Goal: Check status

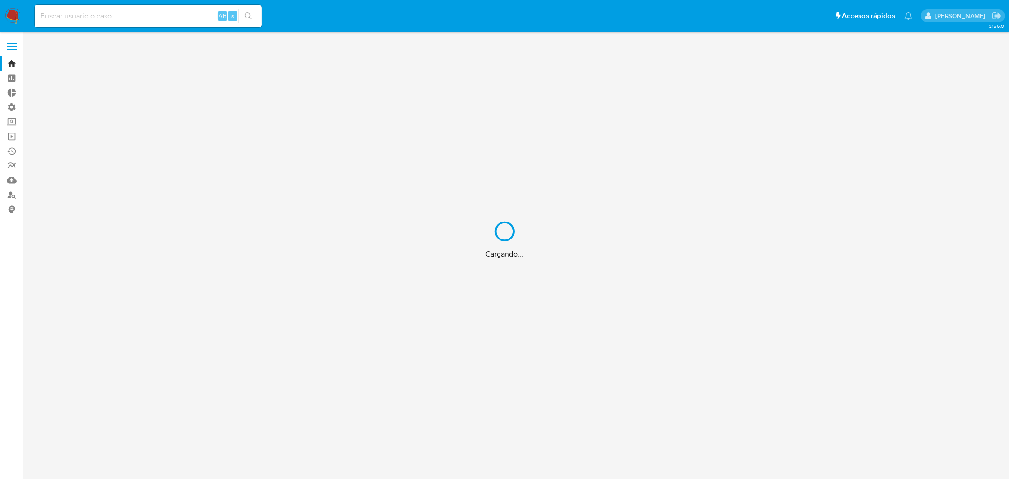
click at [64, 15] on div "Cargando..." at bounding box center [504, 239] width 1009 height 479
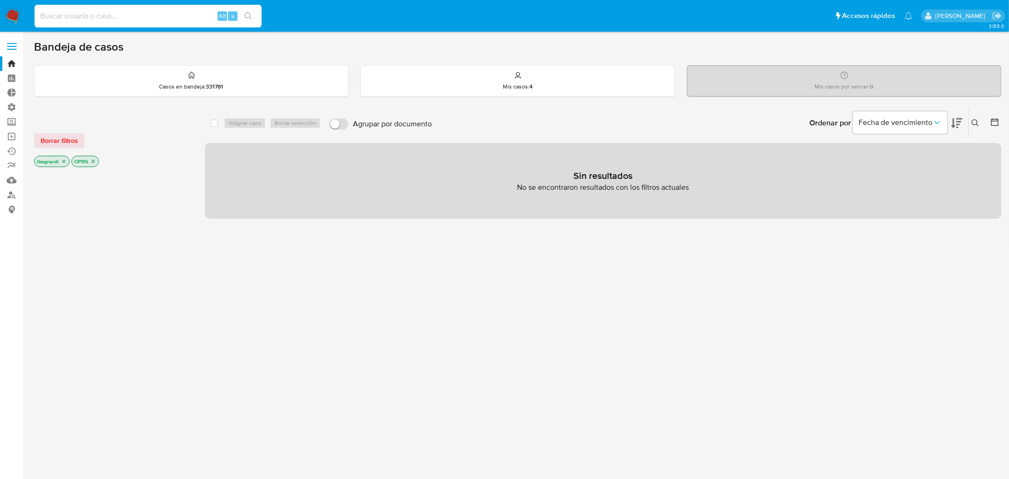
click at [66, 18] on input at bounding box center [148, 16] width 227 height 12
paste input "15571545"
type input "15571545"
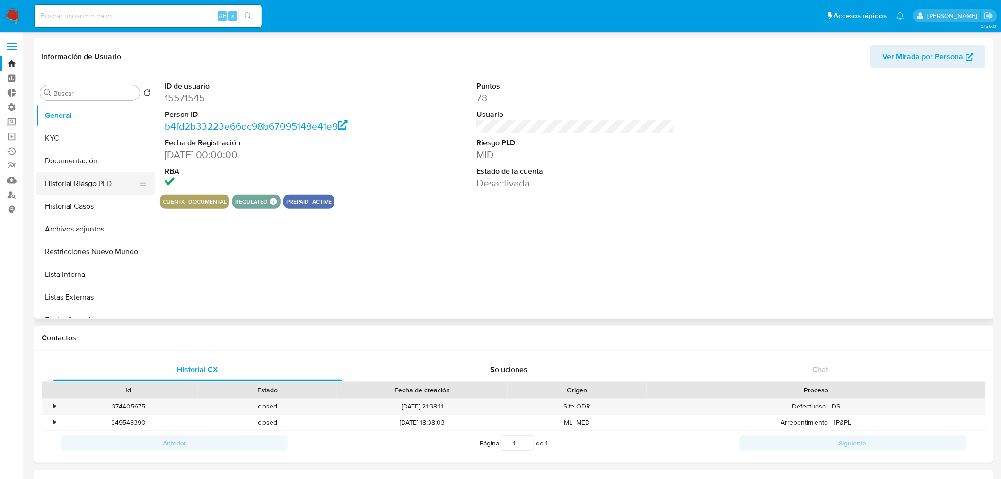
select select "10"
click at [77, 186] on button "Historial Riesgo PLD" at bounding box center [91, 183] width 111 height 23
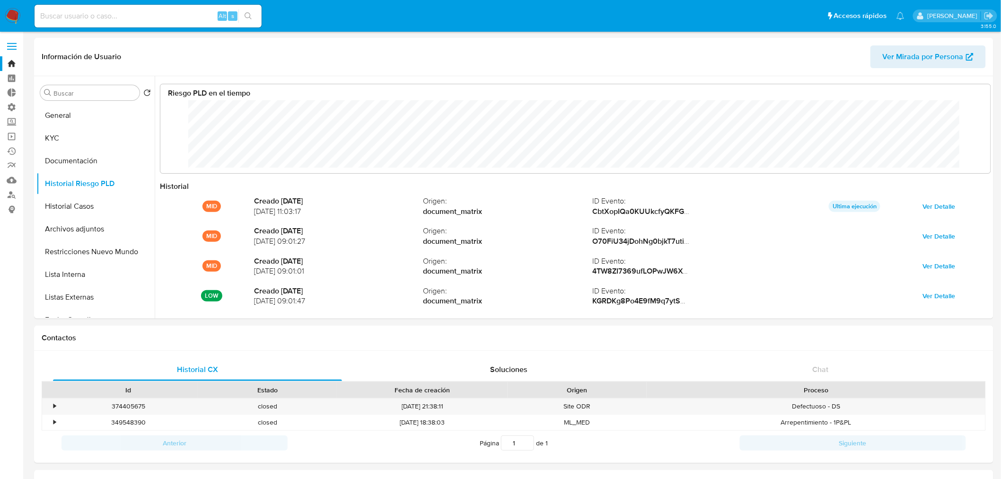
scroll to position [71, 811]
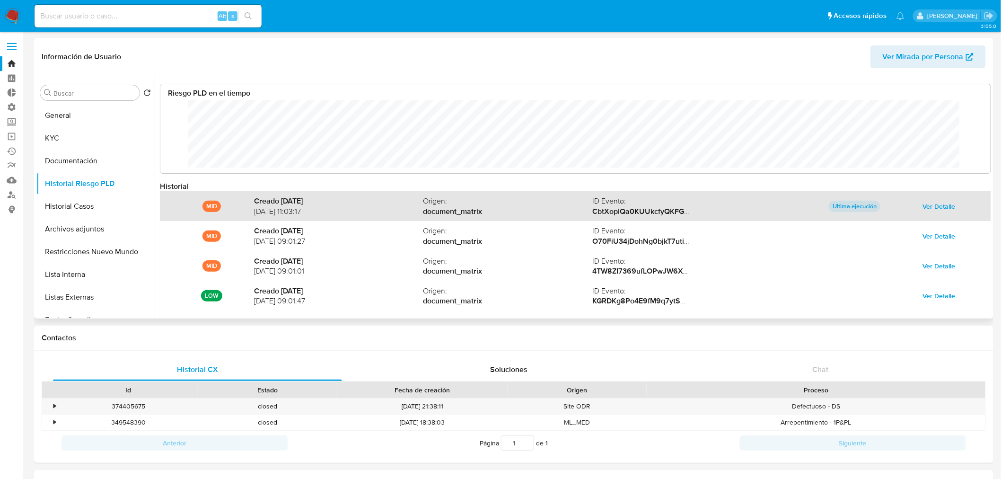
click at [928, 205] on span "Ver Detalle" at bounding box center [939, 206] width 33 height 13
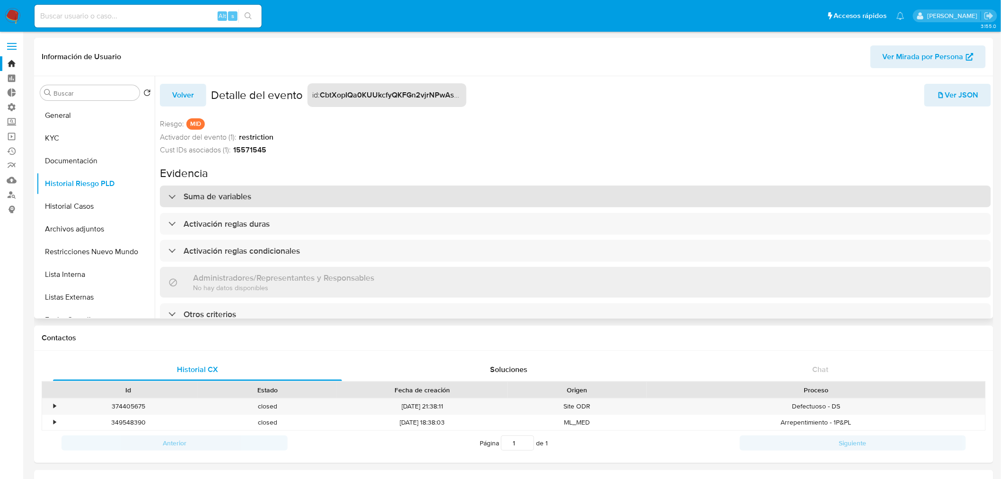
click at [229, 195] on h3 "Suma de variables" at bounding box center [218, 196] width 68 height 10
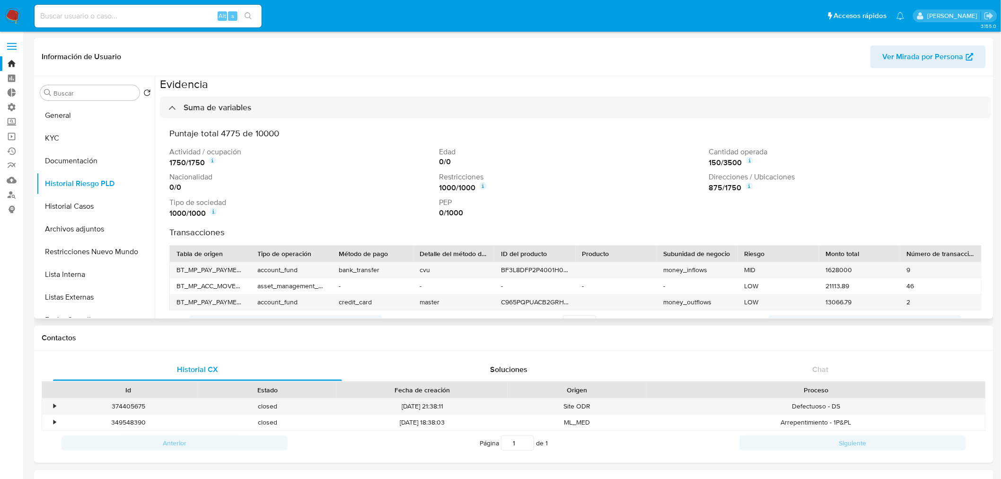
scroll to position [105, 0]
